Goal: Transaction & Acquisition: Purchase product/service

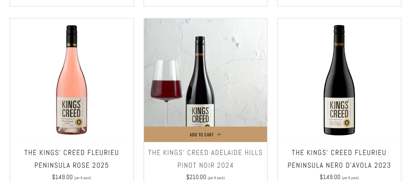
scroll to position [531, 0]
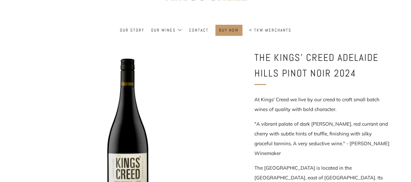
scroll to position [151, 0]
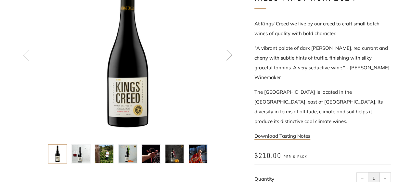
click at [169, 152] on img at bounding box center [174, 153] width 18 height 18
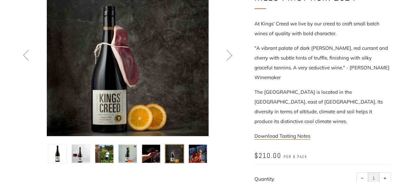
click at [187, 152] on ul at bounding box center [128, 151] width 164 height 23
click at [198, 150] on img at bounding box center [198, 153] width 18 height 18
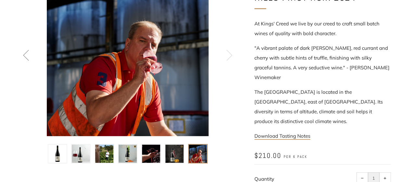
click at [227, 53] on icon at bounding box center [229, 54] width 11 height 11
click at [154, 152] on img at bounding box center [151, 153] width 18 height 18
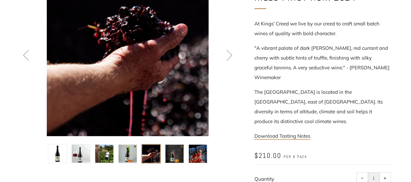
click at [132, 149] on img at bounding box center [128, 153] width 18 height 18
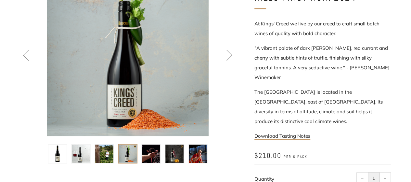
click at [157, 150] on img at bounding box center [151, 153] width 18 height 18
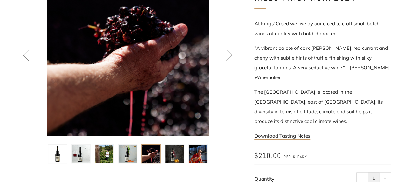
click at [122, 148] on img at bounding box center [128, 153] width 18 height 18
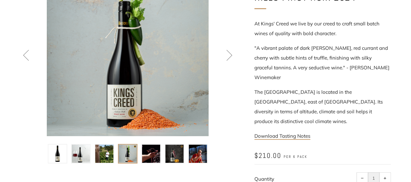
click at [172, 150] on img at bounding box center [174, 153] width 18 height 18
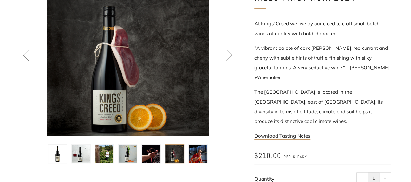
click at [196, 149] on img at bounding box center [198, 153] width 18 height 18
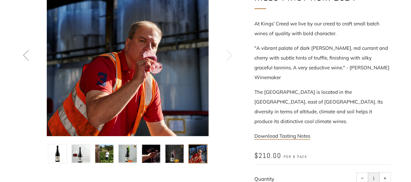
click at [149, 153] on img at bounding box center [151, 153] width 18 height 18
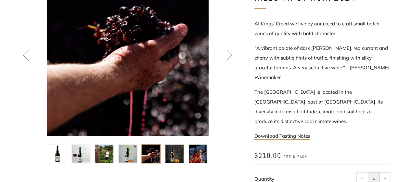
click at [127, 149] on img at bounding box center [128, 153] width 18 height 18
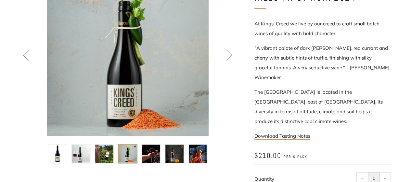
click at [108, 149] on img at bounding box center [104, 153] width 18 height 18
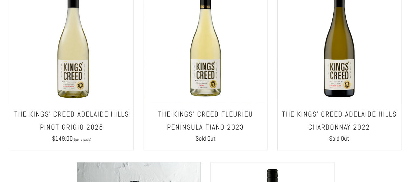
scroll to position [455, 0]
